Goal: Find contact information: Find contact information

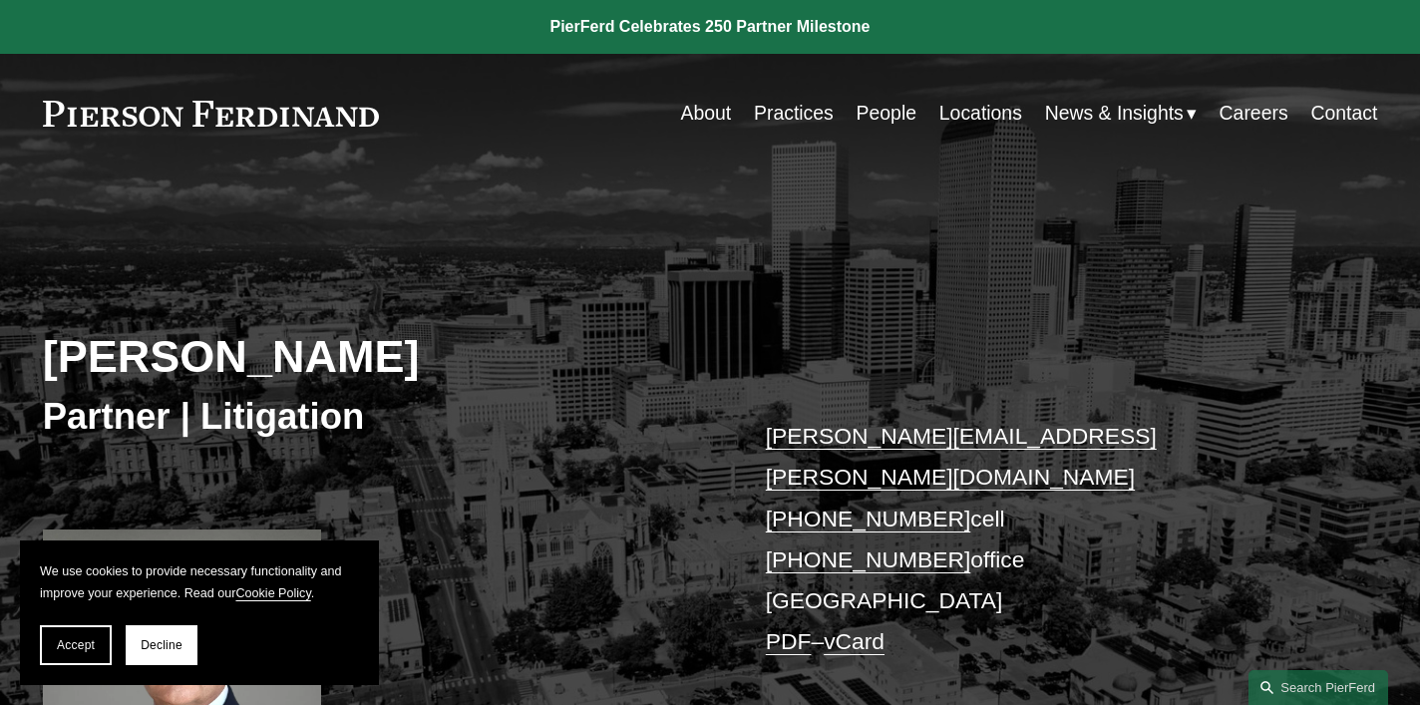
click at [879, 114] on link "People" at bounding box center [887, 113] width 60 height 39
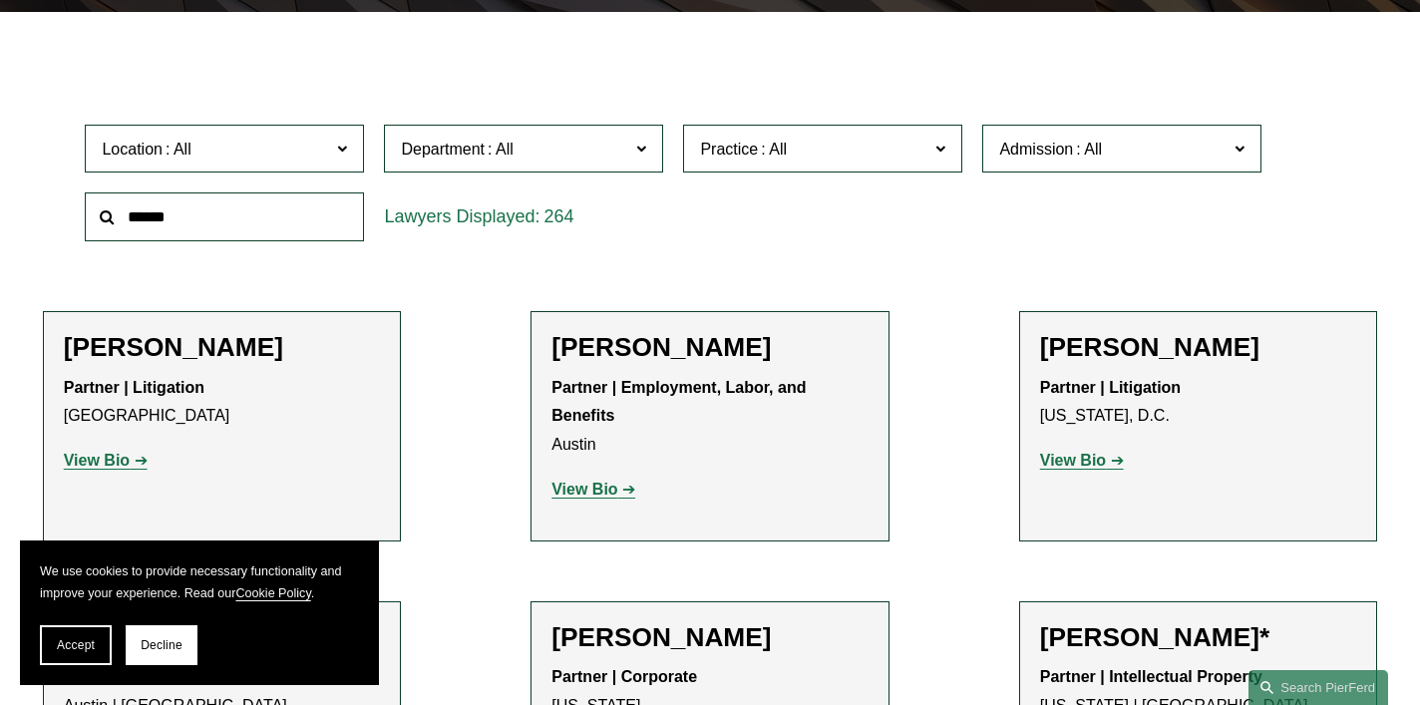
scroll to position [547, 0]
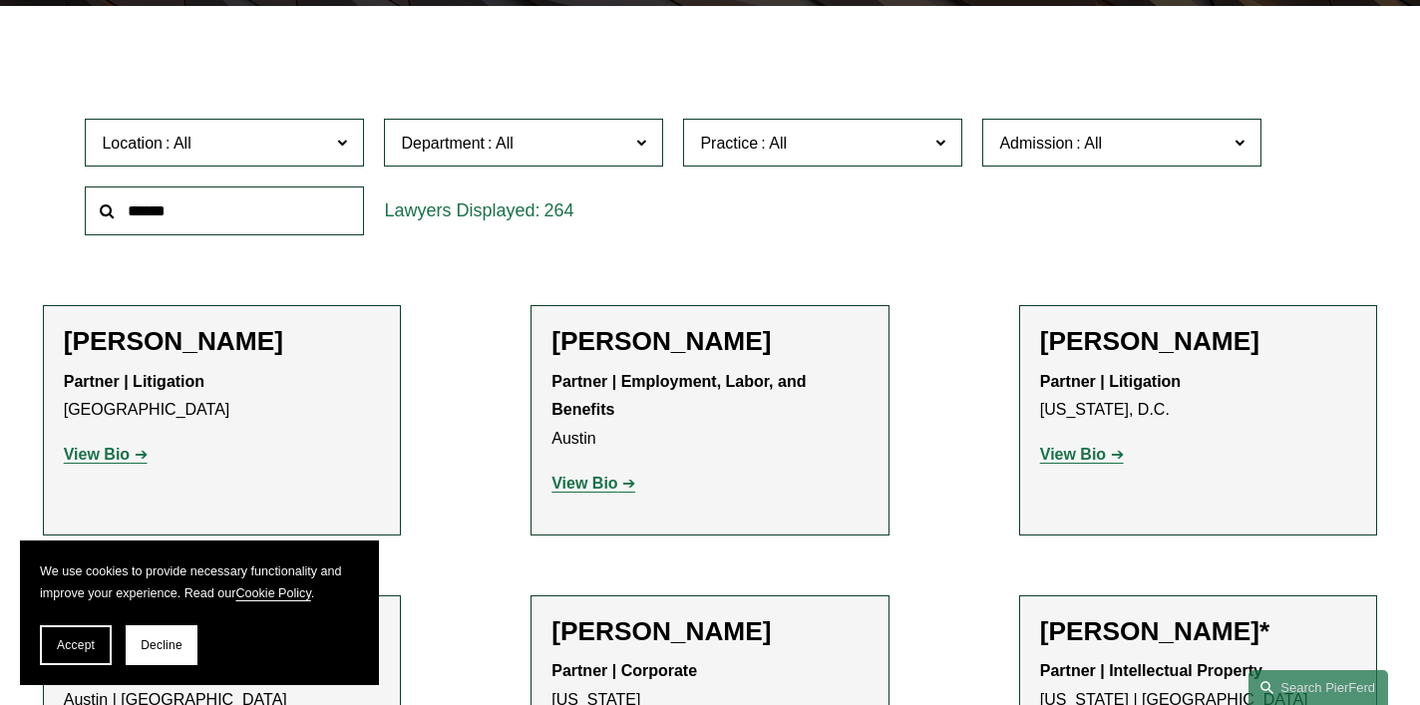
click at [324, 214] on input "text" at bounding box center [224, 210] width 279 height 49
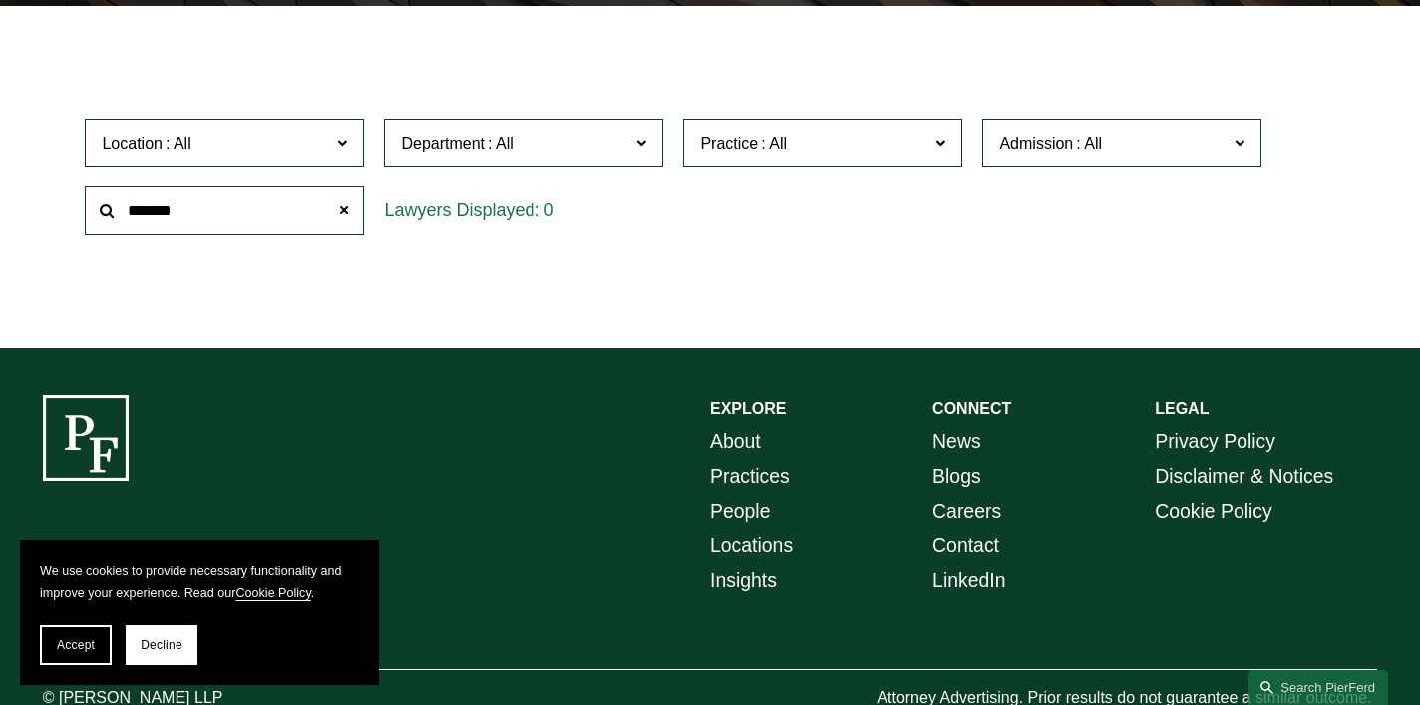
scroll to position [0, 0]
type input "*******"
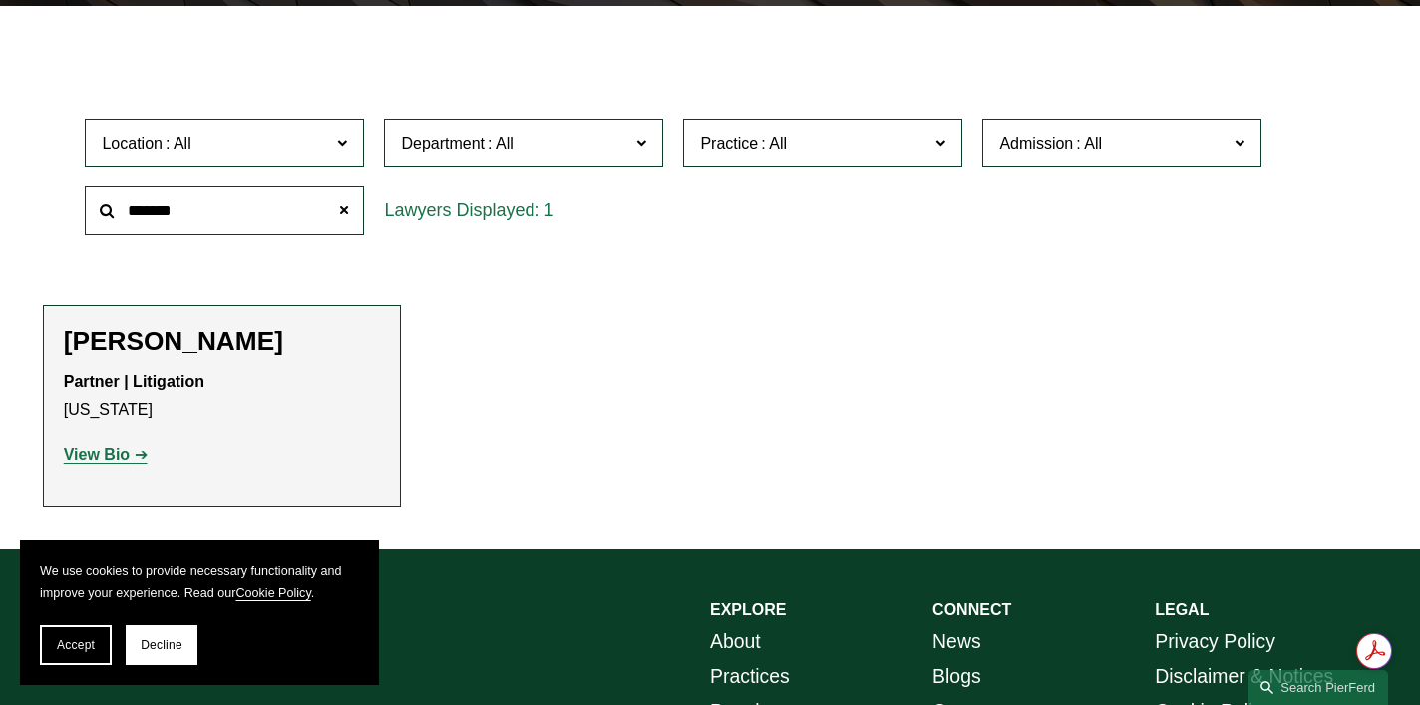
click at [91, 461] on strong "View Bio" at bounding box center [97, 454] width 66 height 17
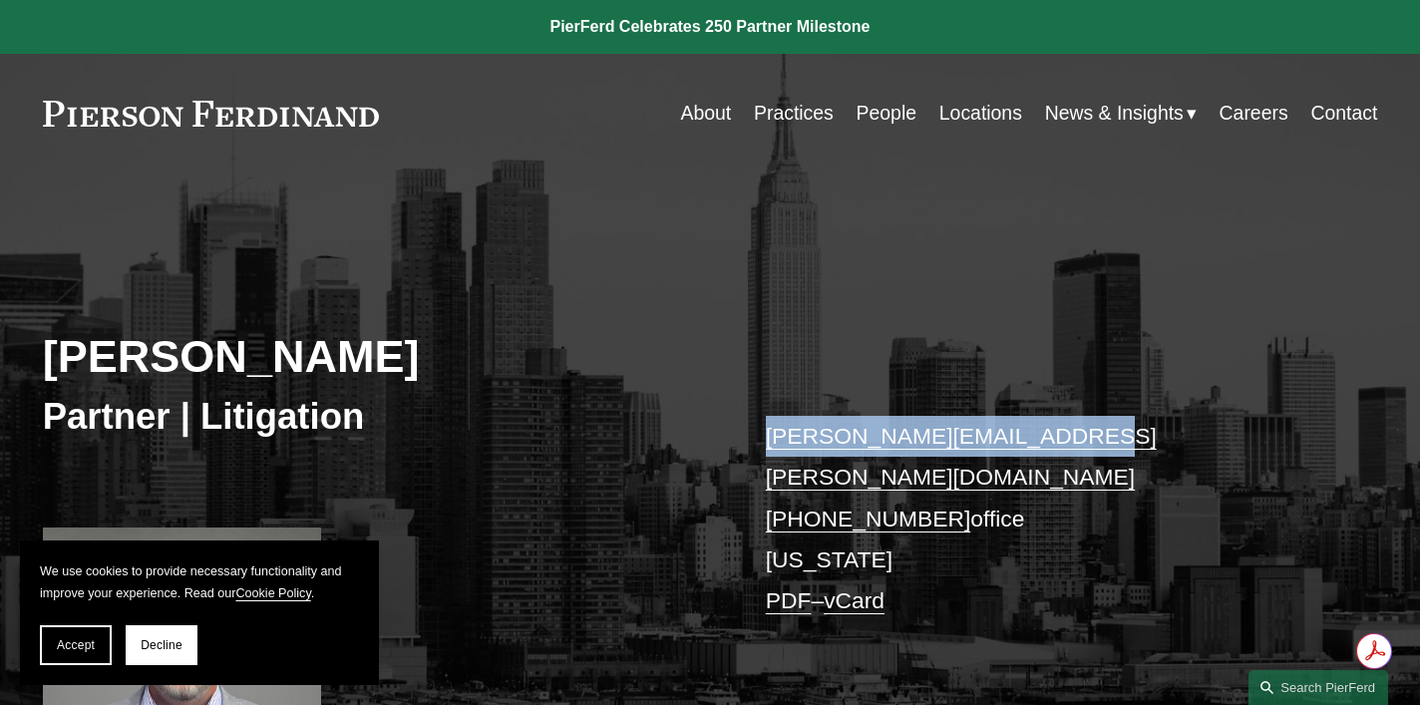
drag, startPoint x: 1042, startPoint y: 442, endPoint x: 769, endPoint y: 446, distance: 273.3
click at [769, 446] on p "scott.lupiani@pierferd.com +1.716.469.2374 office New York PDF – vCard" at bounding box center [1044, 518] width 556 height 205
copy link "scott.lupiani@pierferd.com"
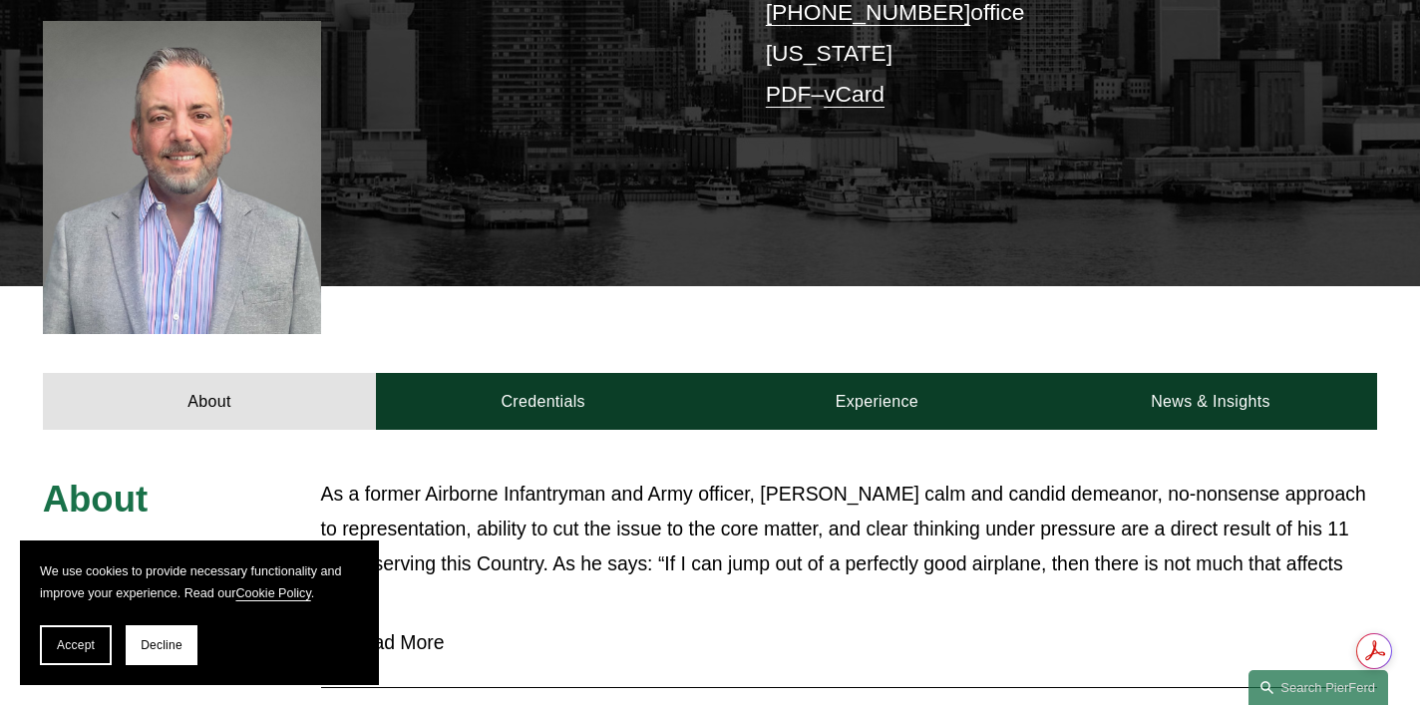
scroll to position [503, 0]
